Goal: Task Accomplishment & Management: Complete application form

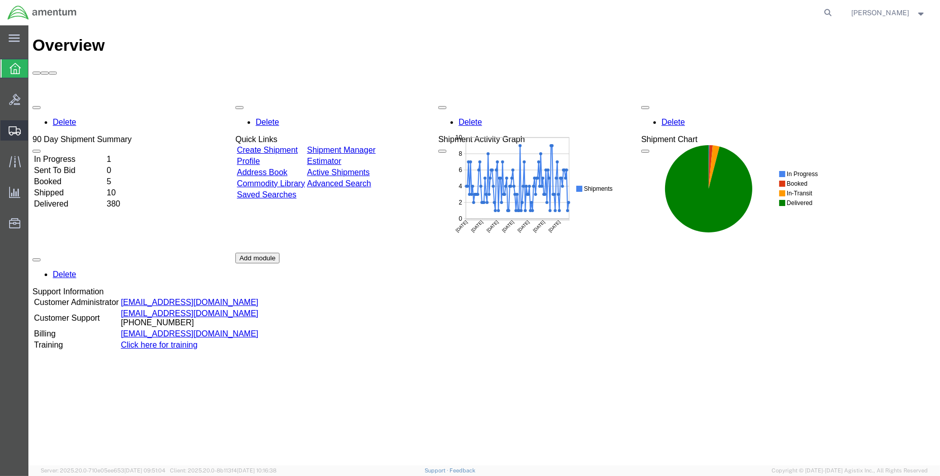
click at [0, 0] on span "Create Shipment" at bounding box center [0, 0] width 0 height 0
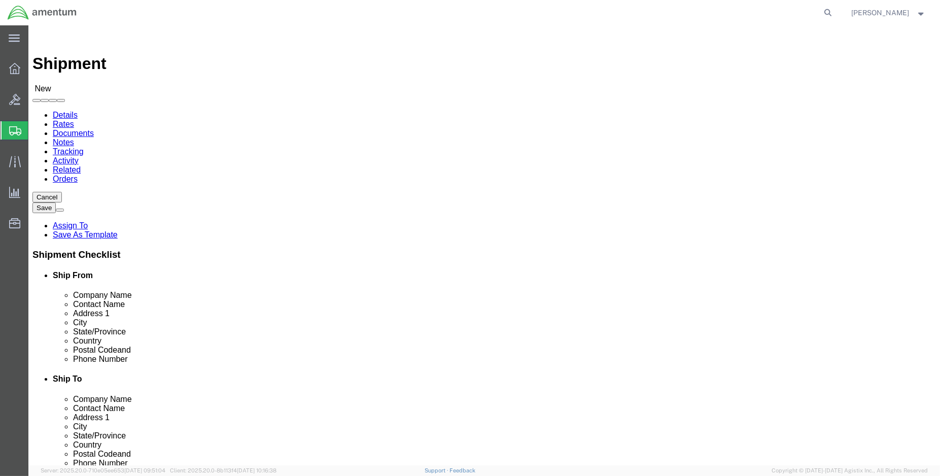
select select "MYPROFILE"
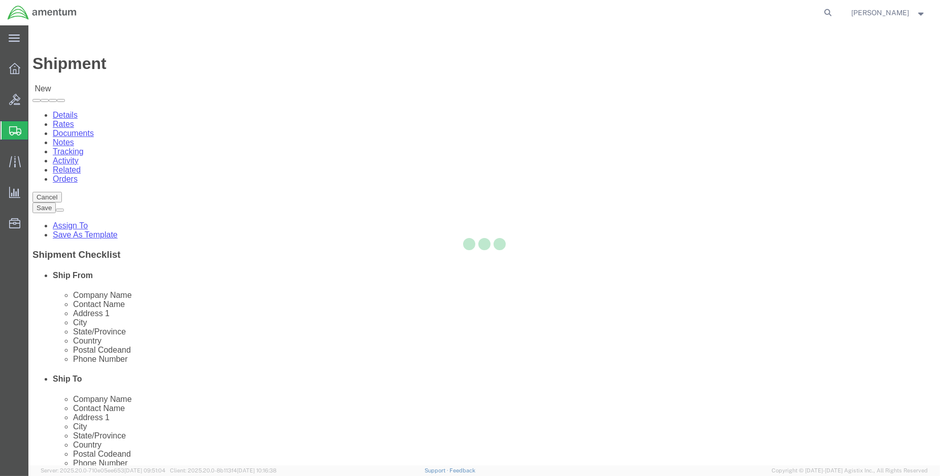
select select "LA"
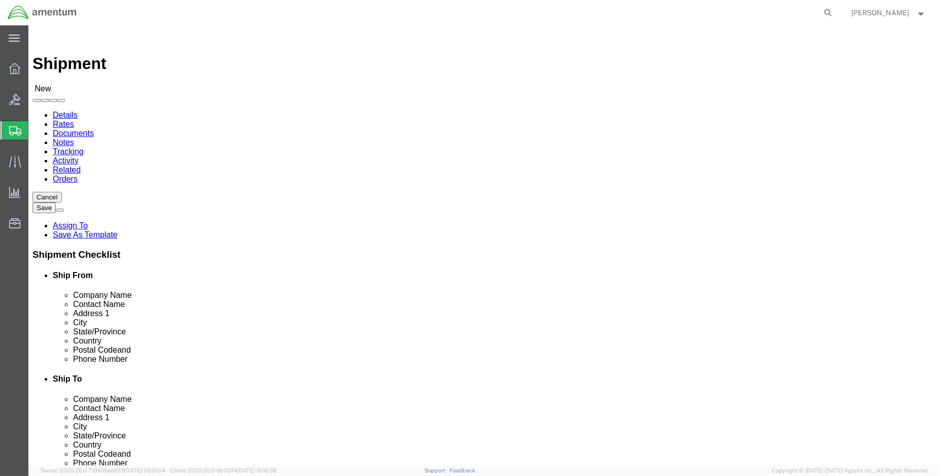
type input "e"
type input "epl"
select select "49927"
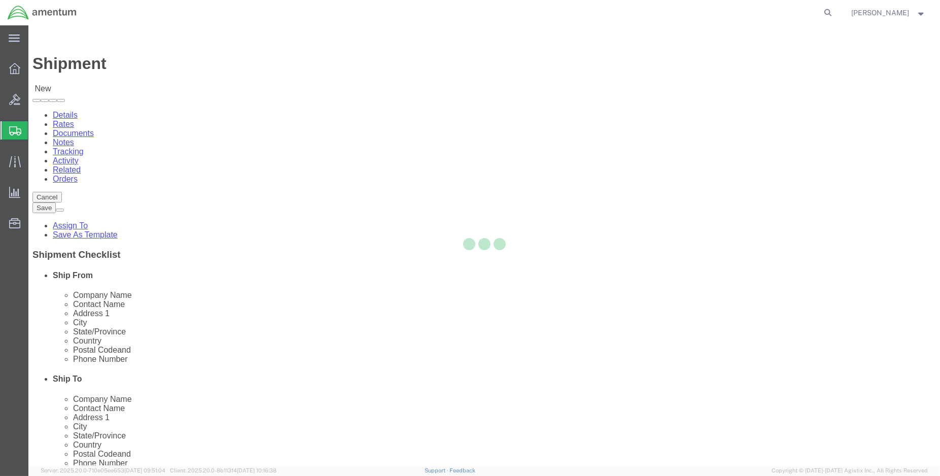
select select "NY"
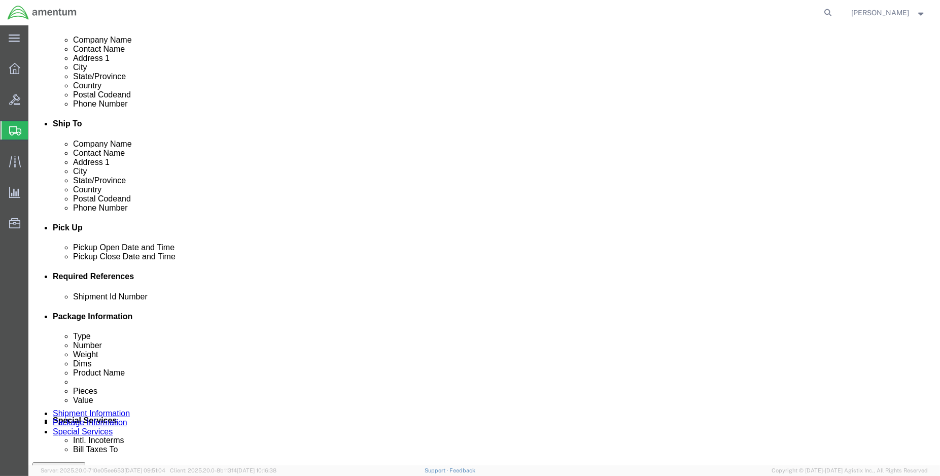
scroll to position [282, 0]
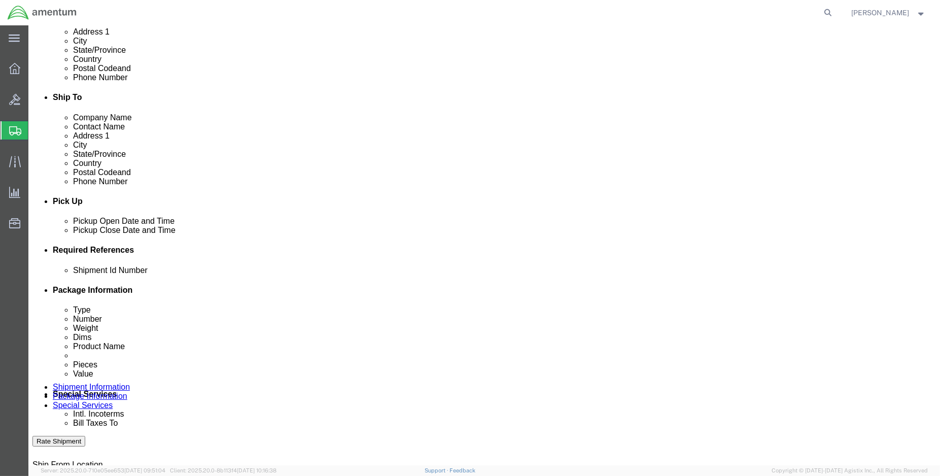
click div "[DATE] 9:00 AM"
type input "1:00 PM"
click button "Apply"
click div "[DATE] 2:00 PM"
type input "3:00 PM"
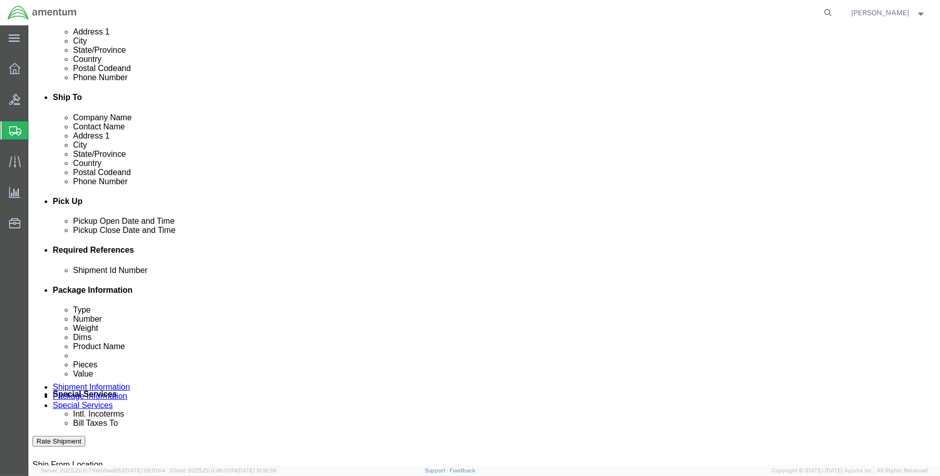
click button "Apply"
click button "Add reference"
click input "text"
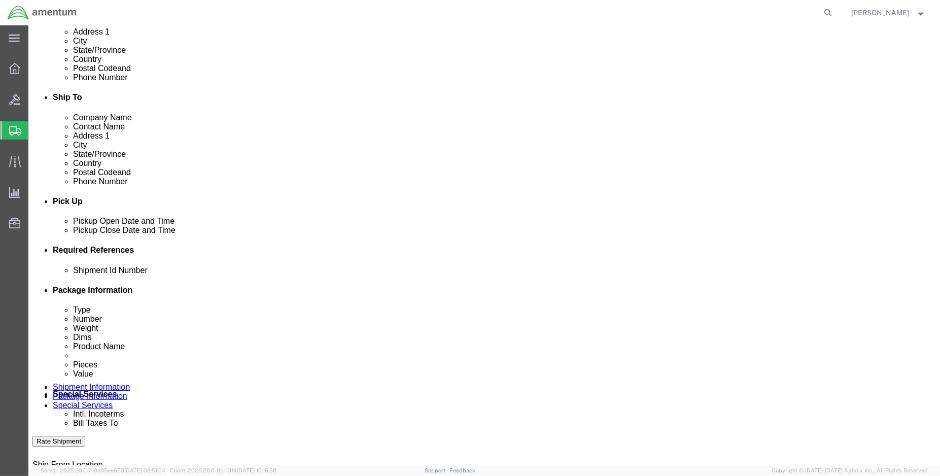
click input "ENO shipment:"
type input "ENO shipment: 613-006834"
click select "Select Account Type Activity ID Airline Appointment Number ASN Batch Request # …"
select select "DEPT"
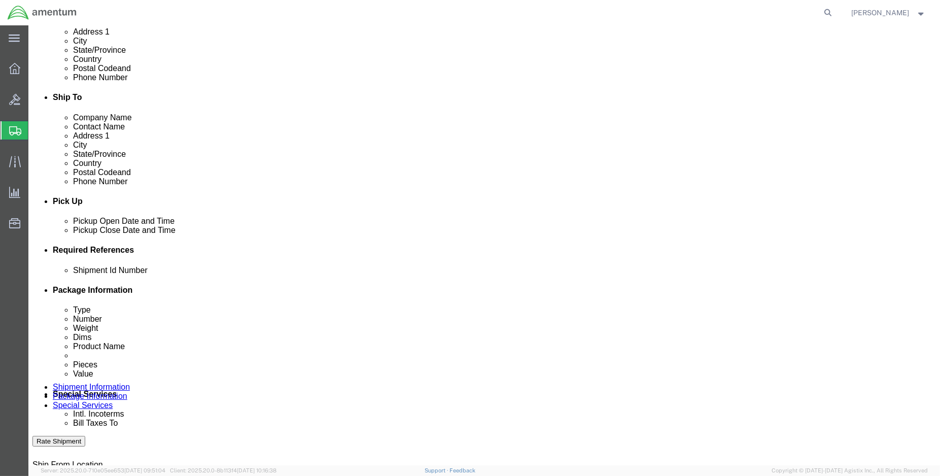
click select "Select Account Type Activity ID Airline Appointment Number ASN Batch Request # …"
type input "c"
type input "CBP"
click select "Select Account Type Activity ID Airline Appointment Number ASN Batch Request # …"
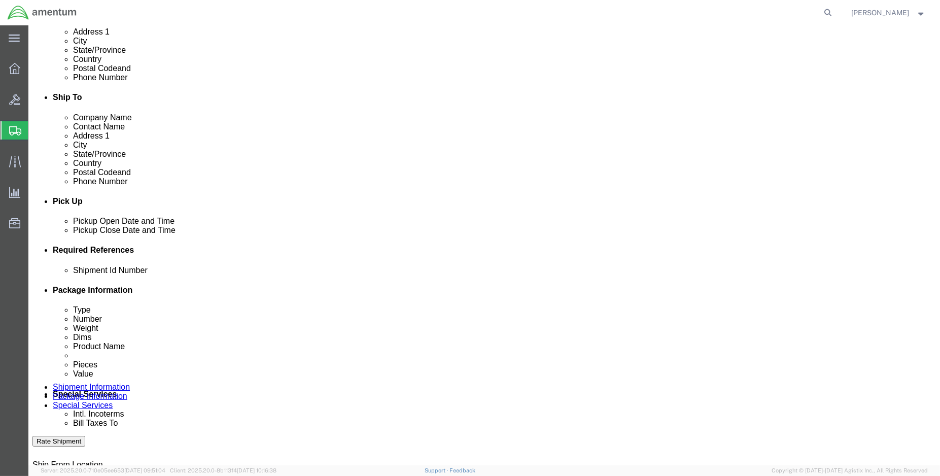
select select "CUSTREF"
click select "Select Account Type Activity ID Airline Appointment Number ASN Batch Request # …"
click input "text"
type input "EPL usage: 613-006834"
select select "PROJNUM"
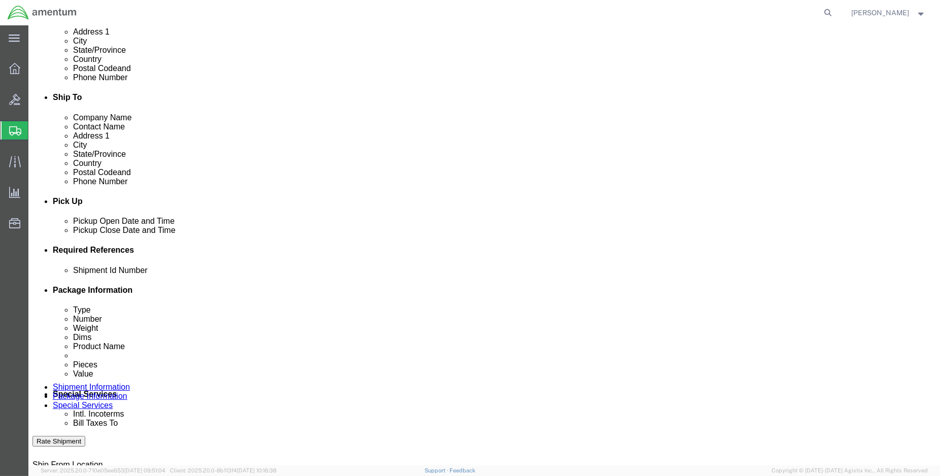
paste input "6118.04.03.2219.000.ENO.0000"
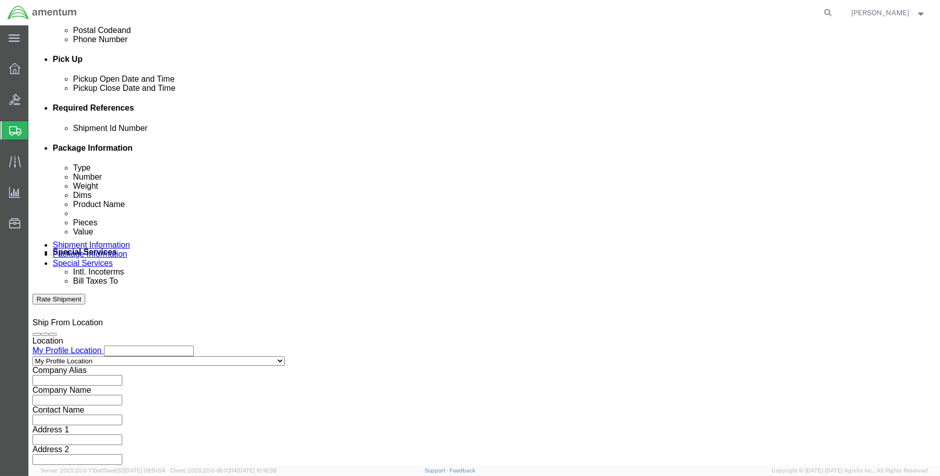
scroll to position [450, 0]
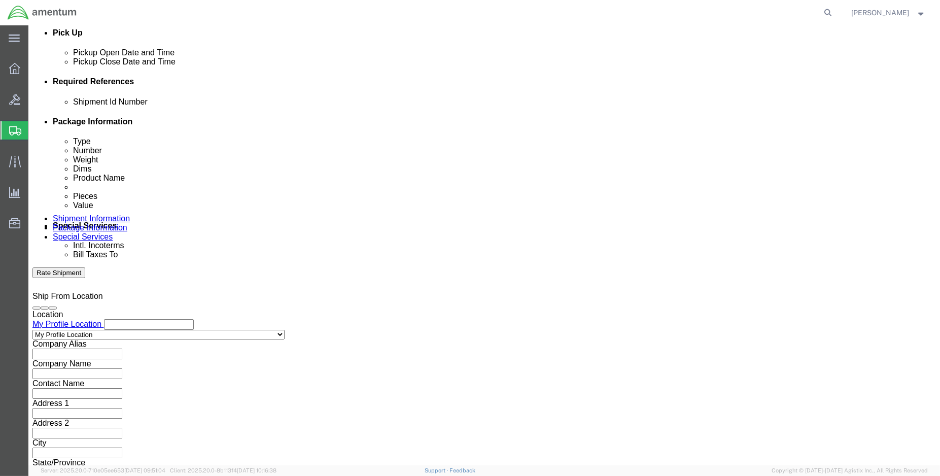
type input "6118.04.03.2219.000.ENO.0000"
click button "Continue"
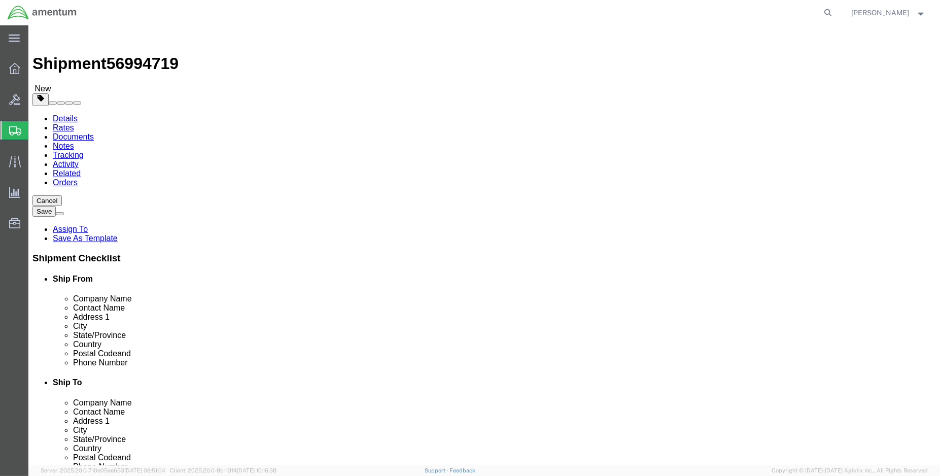
click select "Select BCK Boxes Bale(s) Basket(s) Bolt(s) Bottle(s) Buckets Bulk Bundle(s) Can…"
select select "SBX"
click select "Select BCK Boxes Bale(s) Basket(s) Bolt(s) Bottle(s) Buckets Bulk Bundle(s) Can…"
type input "12.25"
type input "11.00"
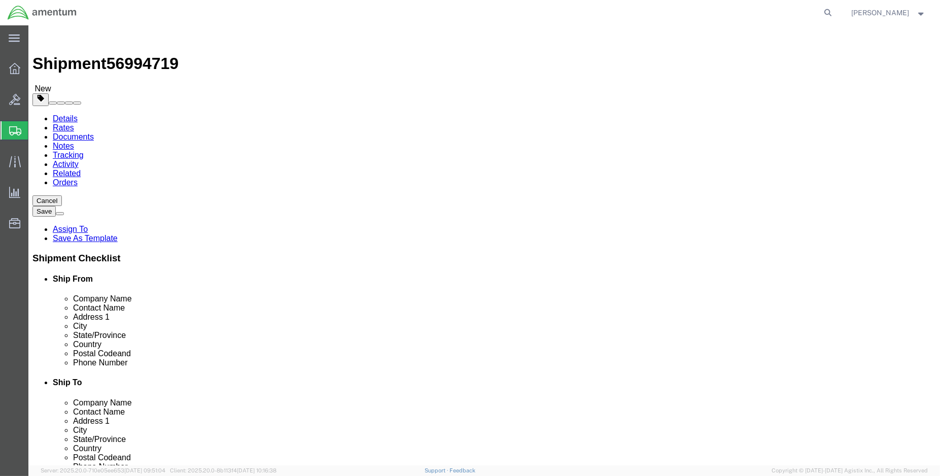
type input "1.50"
drag, startPoint x: 149, startPoint y: 235, endPoint x: 129, endPoint y: 234, distance: 19.8
click div "0.00 Select kgs lbs"
type input "1.00"
click link "Add Content"
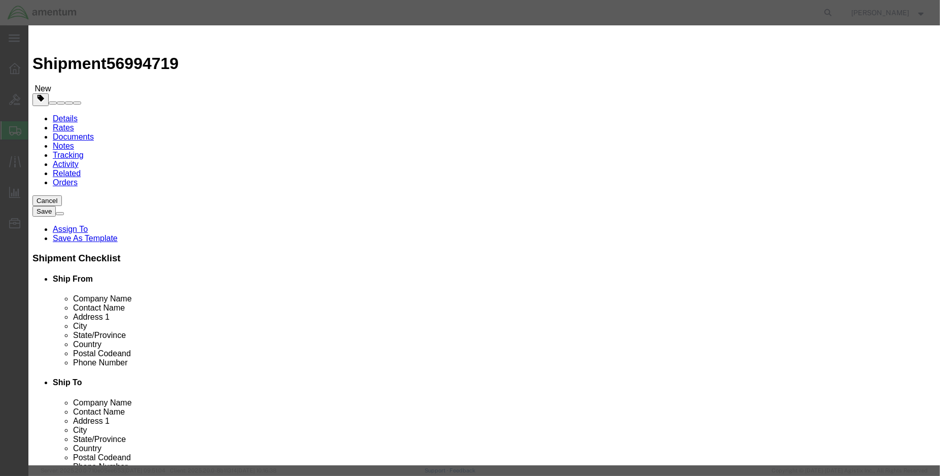
click input "text"
type input "CONTACT (PN:[PHONE_NUMBER])"
type input "1.00"
type input "50.00"
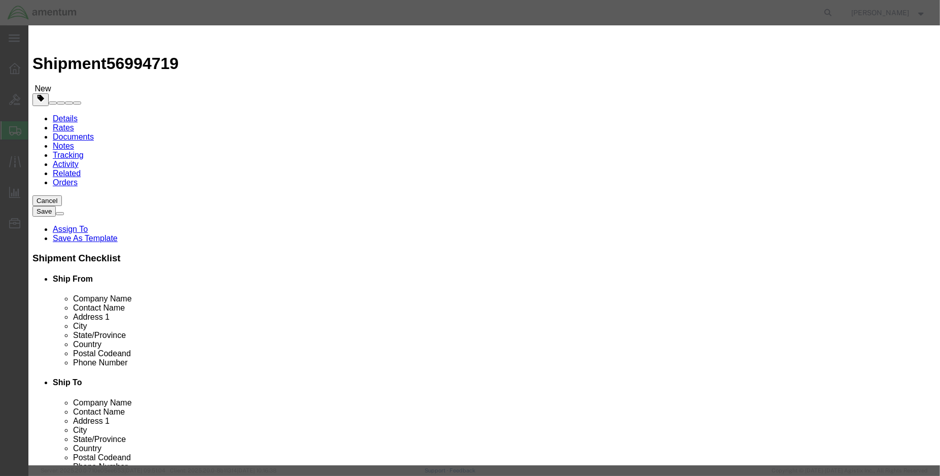
click button "Save & Close"
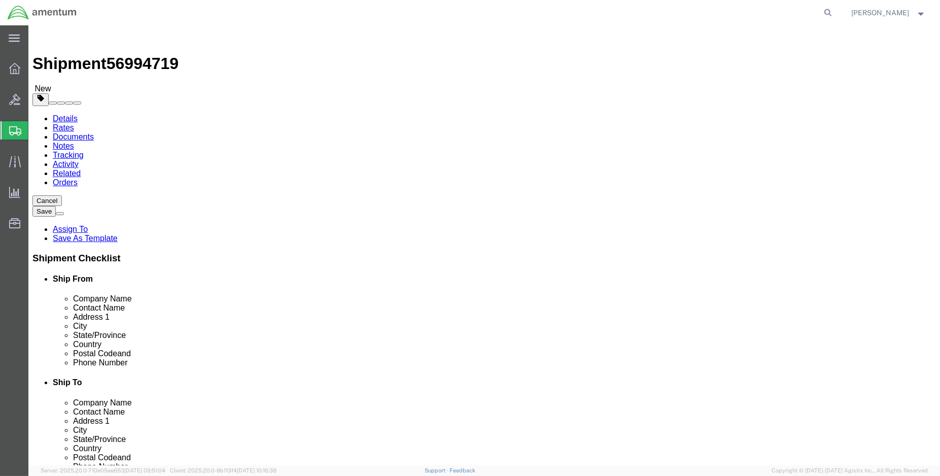
click button "Rate Shipment"
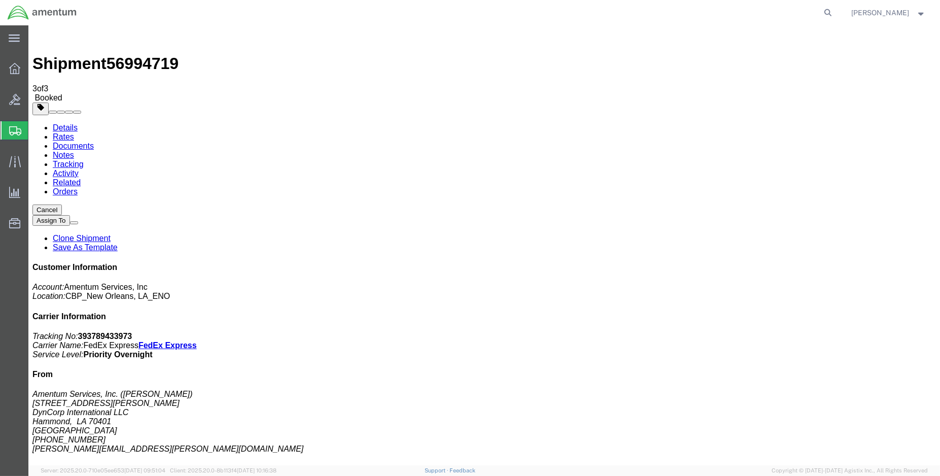
click at [62, 123] on link "Details" at bounding box center [65, 127] width 25 height 9
click link "Schedule pickup request"
click at [22, 15] on img at bounding box center [42, 12] width 70 height 15
